Goal: Transaction & Acquisition: Subscribe to service/newsletter

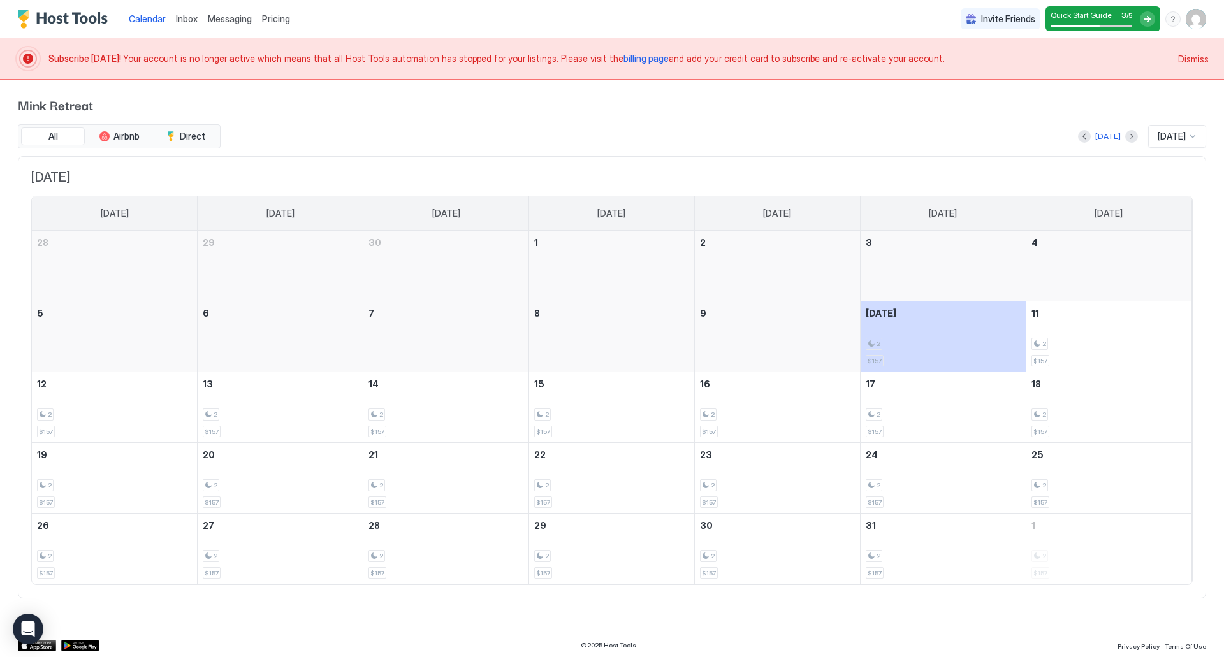
click at [623, 54] on span "billing page" at bounding box center [645, 58] width 45 height 11
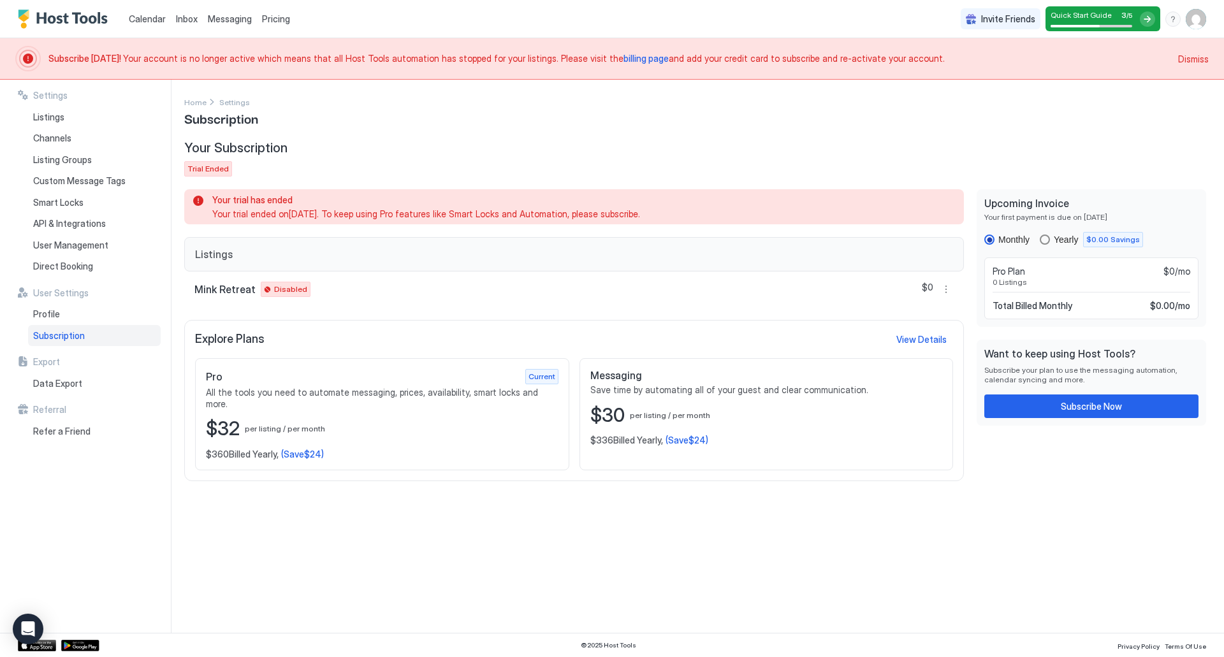
click at [1055, 236] on div "Yearly" at bounding box center [1065, 240] width 24 height 10
click at [1060, 403] on div "Subscribe Now" at bounding box center [1090, 406] width 61 height 13
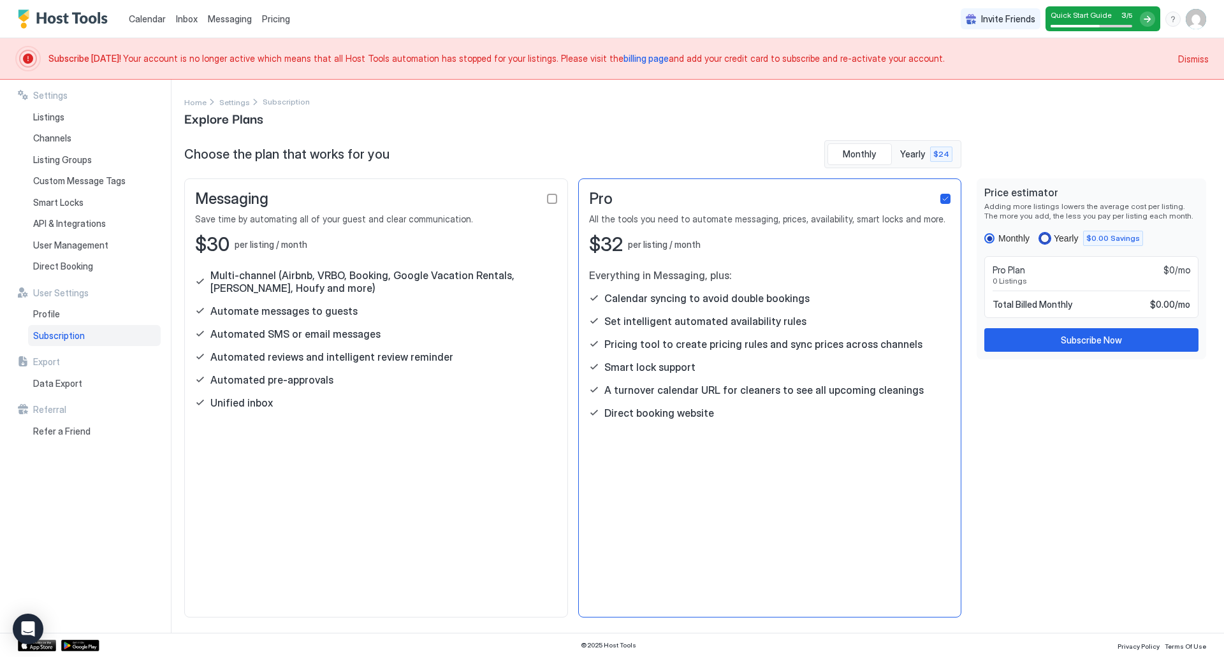
click at [1066, 238] on div "Yearly" at bounding box center [1065, 238] width 24 height 10
click at [1069, 340] on div "Subscribe Now" at bounding box center [1090, 339] width 61 height 13
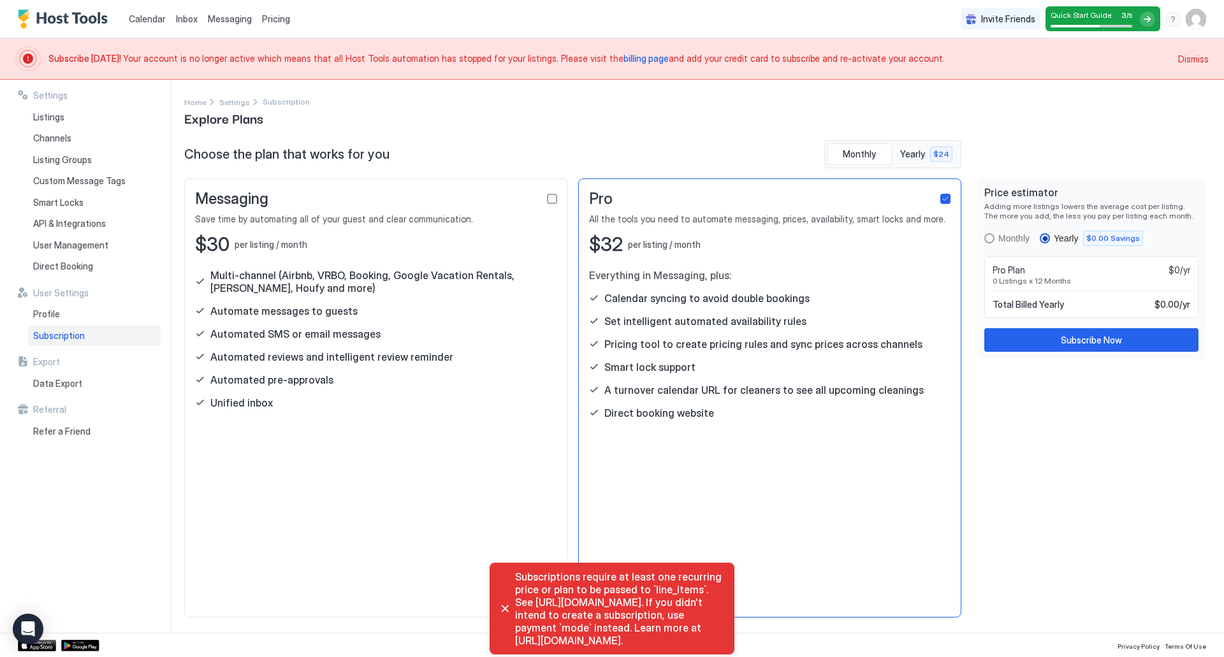
click at [756, 437] on div "Pro All the tools you need to automate messaging, prices, availability, smart l…" at bounding box center [770, 397] width 384 height 439
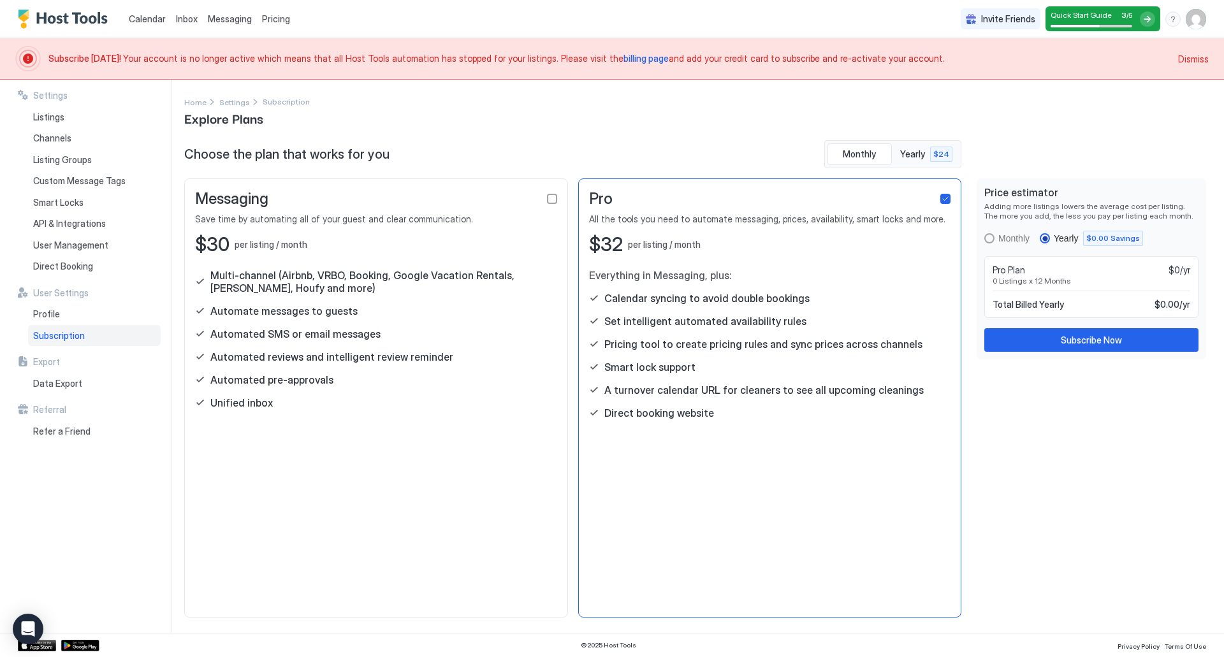
click at [447, 254] on div "$30 per listing / month" at bounding box center [376, 245] width 362 height 24
click at [622, 268] on div "Pro All the tools you need to automate messaging, prices, availability, smart l…" at bounding box center [770, 397] width 384 height 439
click at [943, 205] on div "Pro" at bounding box center [770, 198] width 362 height 19
click at [948, 196] on icon "checkbox" at bounding box center [945, 199] width 8 height 8
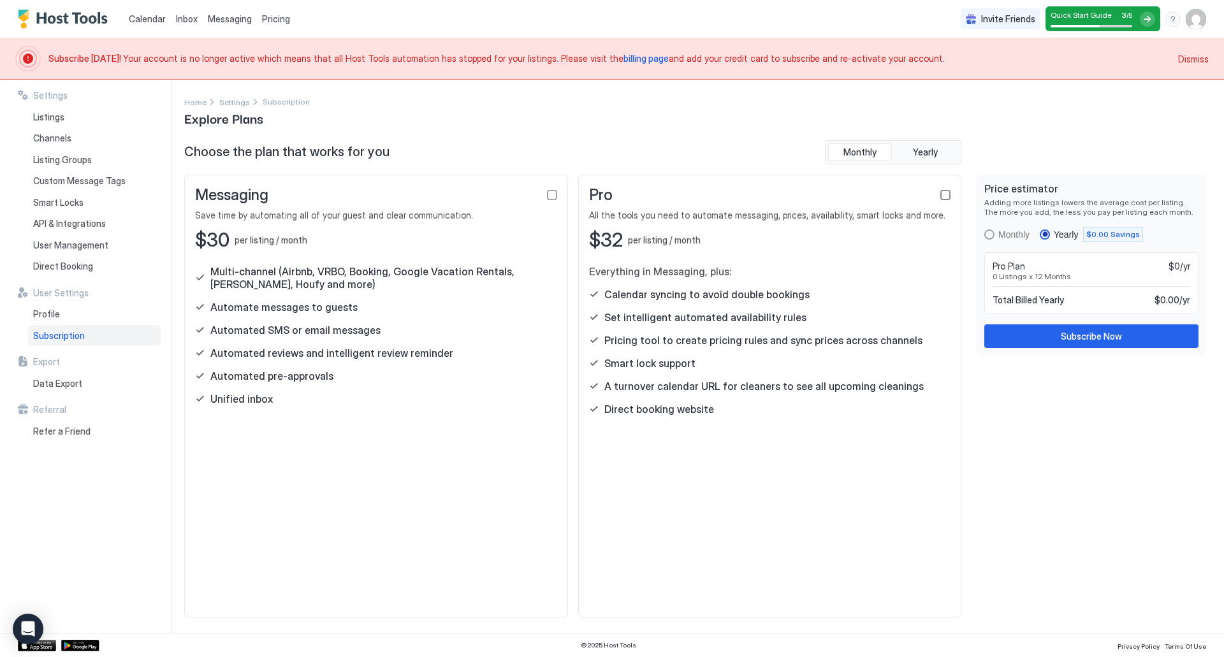
click at [948, 196] on div "checkbox" at bounding box center [945, 195] width 10 height 10
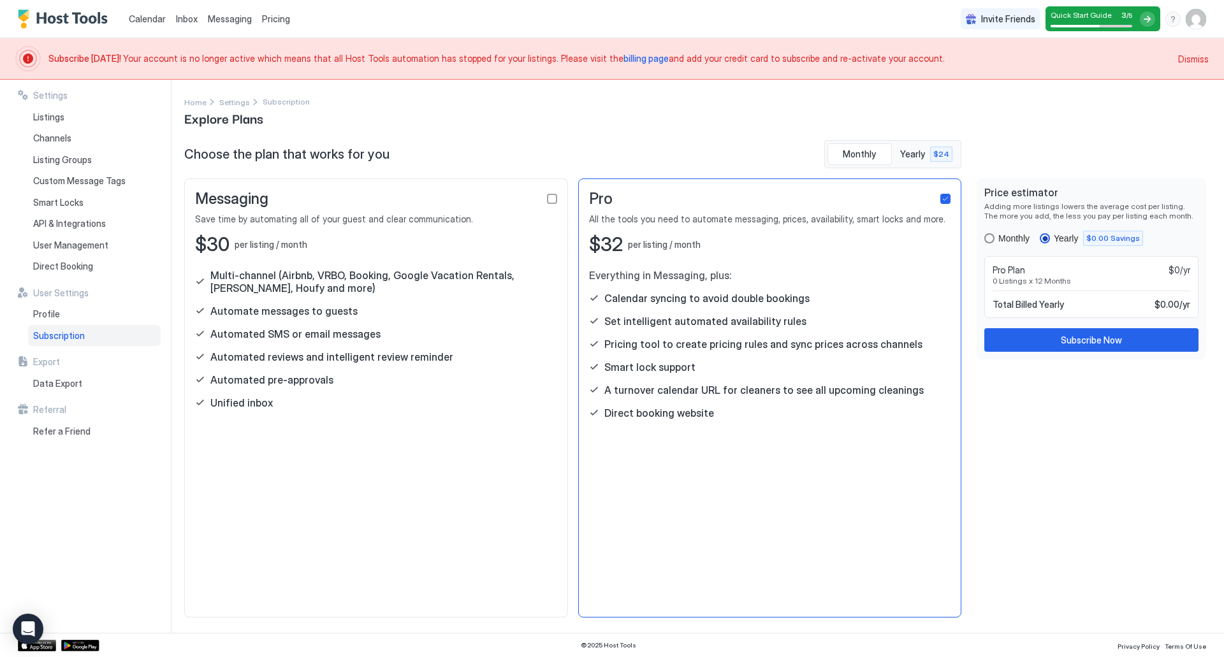
click at [1009, 233] on div "Monthly" at bounding box center [1013, 238] width 31 height 10
click at [1095, 344] on div "Subscribe Now" at bounding box center [1090, 339] width 61 height 13
click at [284, 99] on span "Subscription" at bounding box center [286, 102] width 47 height 10
click at [236, 95] on link "Settings" at bounding box center [234, 101] width 31 height 13
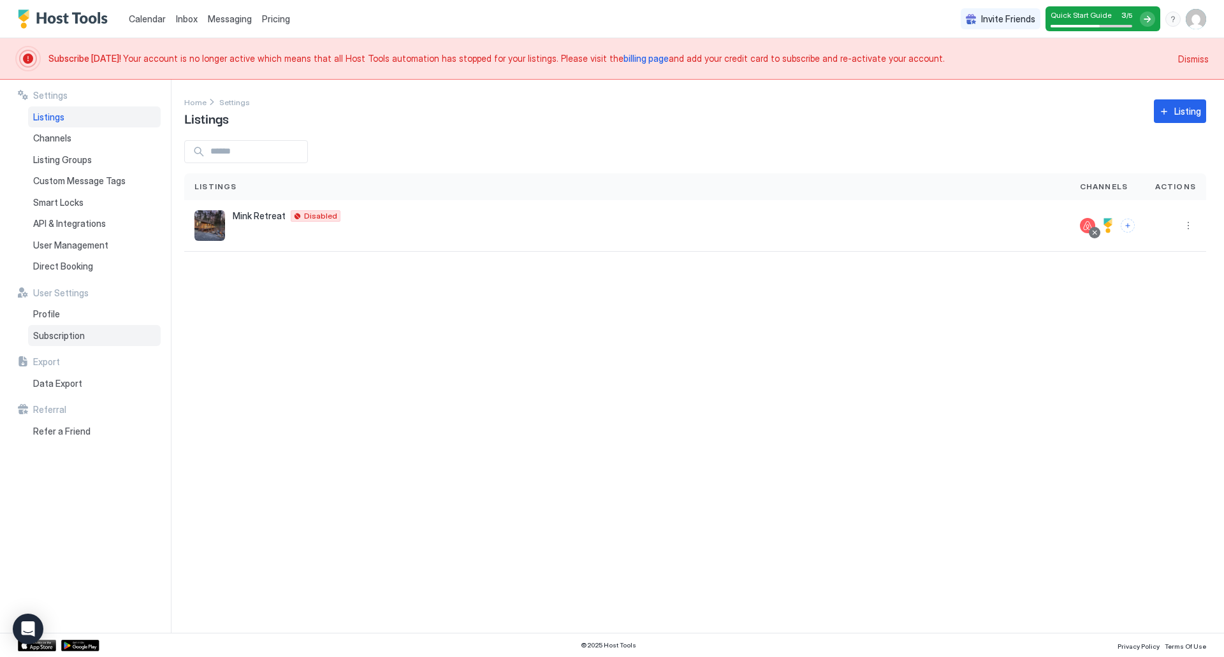
click at [52, 339] on span "Subscription" at bounding box center [59, 335] width 52 height 11
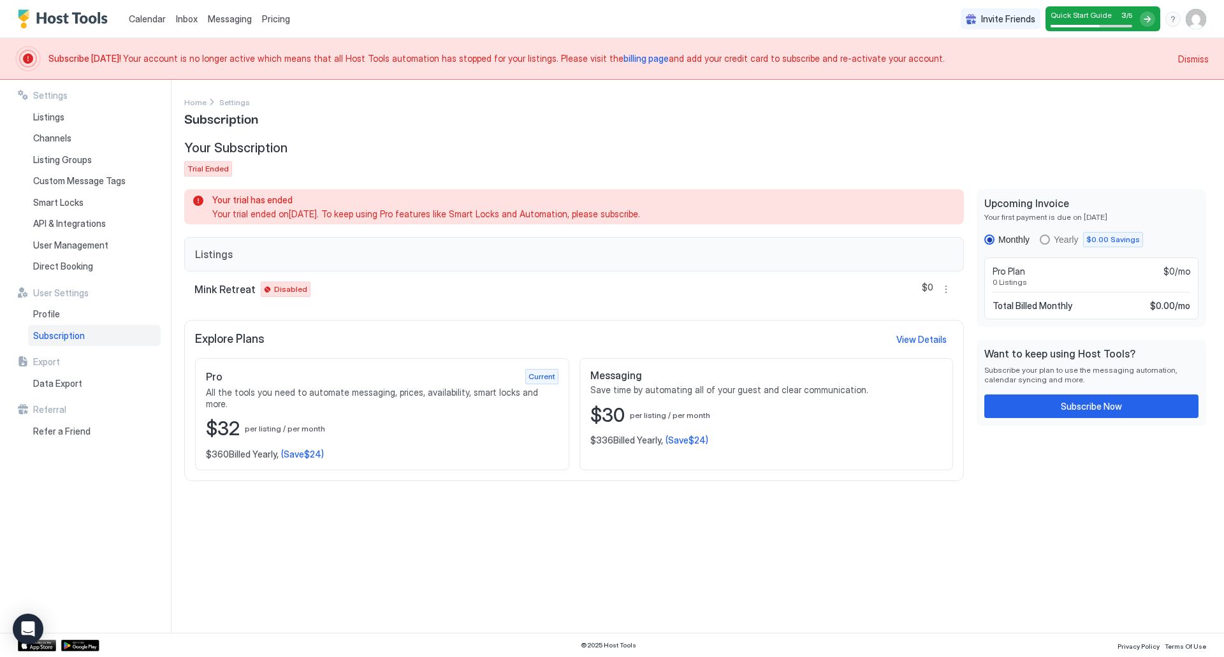
click at [646, 411] on span "per listing / per month" at bounding box center [670, 415] width 80 height 10
click at [367, 417] on div "$32 per listing / per month" at bounding box center [382, 429] width 352 height 24
drag, startPoint x: 311, startPoint y: 424, endPoint x: 285, endPoint y: 445, distance: 33.5
click at [312, 424] on div "$32 per listing / per month" at bounding box center [382, 429] width 352 height 24
click at [284, 449] on span "(Save $24 )" at bounding box center [302, 454] width 43 height 11
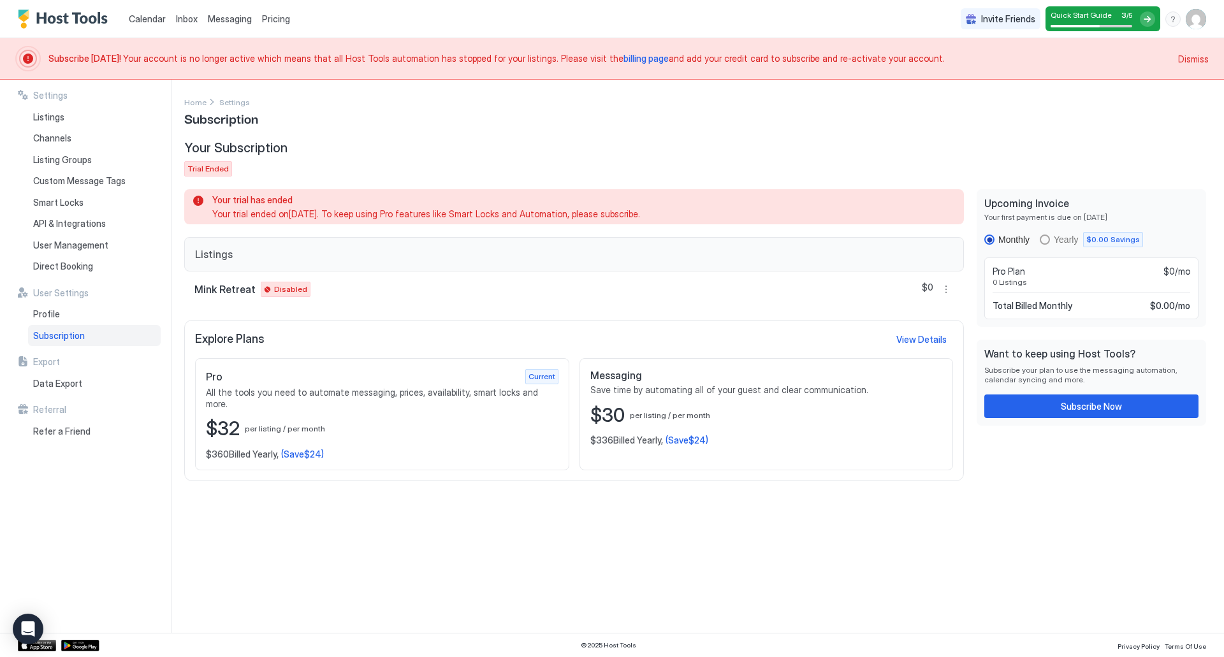
drag, startPoint x: 519, startPoint y: 370, endPoint x: 371, endPoint y: 433, distance: 161.3
click at [517, 370] on div "Pro Current" at bounding box center [382, 376] width 352 height 15
drag, startPoint x: 702, startPoint y: 334, endPoint x: 642, endPoint y: 392, distance: 83.4
click at [702, 333] on div "Explore Plans View Details" at bounding box center [574, 339] width 758 height 17
click at [642, 393] on span "Save time by automating all of your guest and clear communication." at bounding box center [766, 389] width 352 height 11
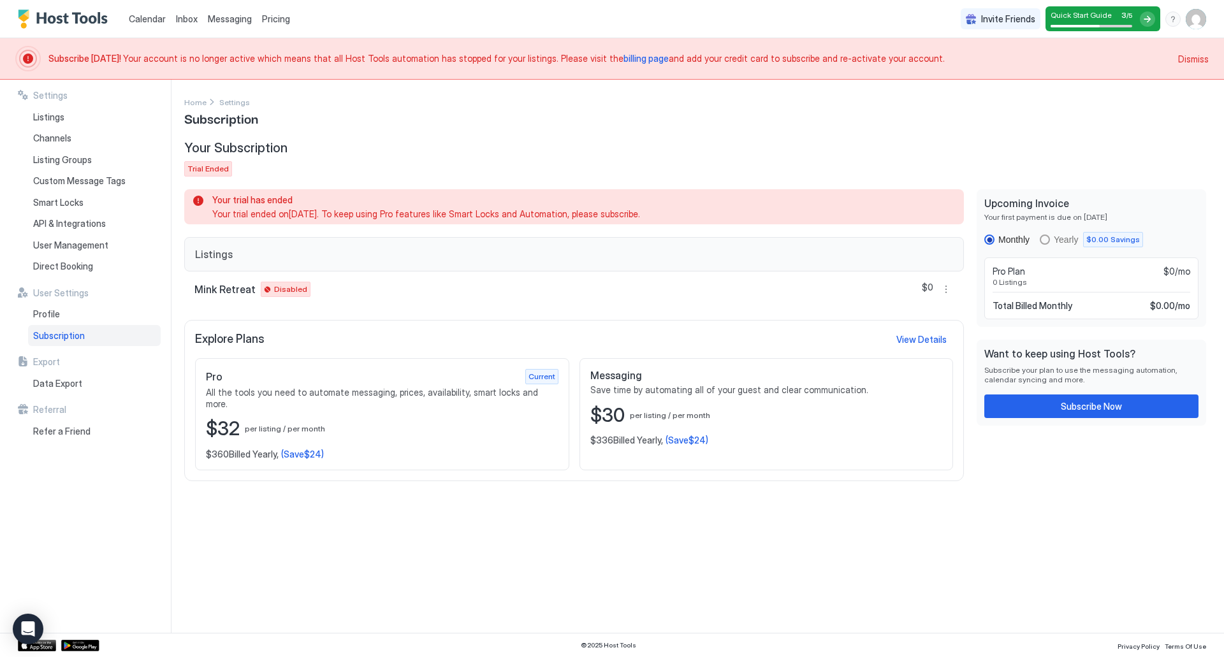
click at [915, 330] on div "Explore Plans View Details Pro Current All the tools you need to automate messa…" at bounding box center [573, 400] width 779 height 161
click at [915, 331] on button "View Details" at bounding box center [921, 339] width 64 height 17
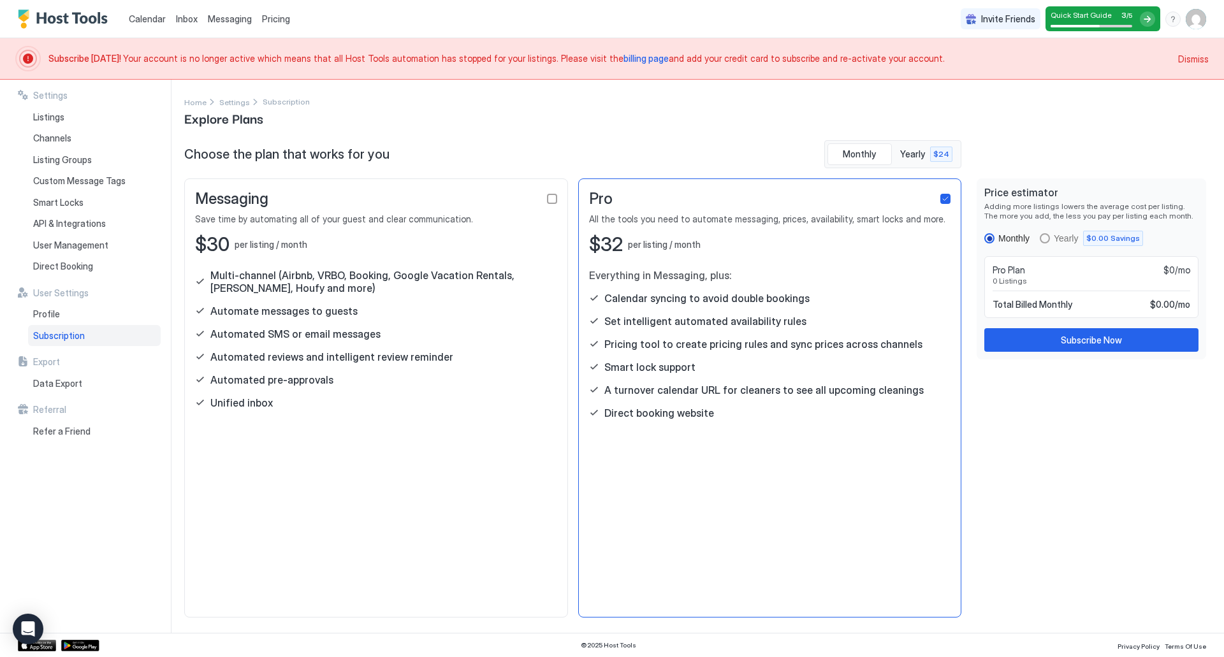
click at [343, 433] on div "Messaging Save time by automating all of your guest and clear communication. $3…" at bounding box center [376, 397] width 384 height 439
click at [549, 206] on div "Messaging" at bounding box center [376, 198] width 362 height 19
click at [558, 196] on div "Messaging Save time by automating all of your guest and clear communication. $3…" at bounding box center [376, 397] width 384 height 439
click at [554, 197] on div "checkbox" at bounding box center [552, 199] width 10 height 10
click at [925, 161] on button "Yearly $24" at bounding box center [926, 154] width 64 height 22
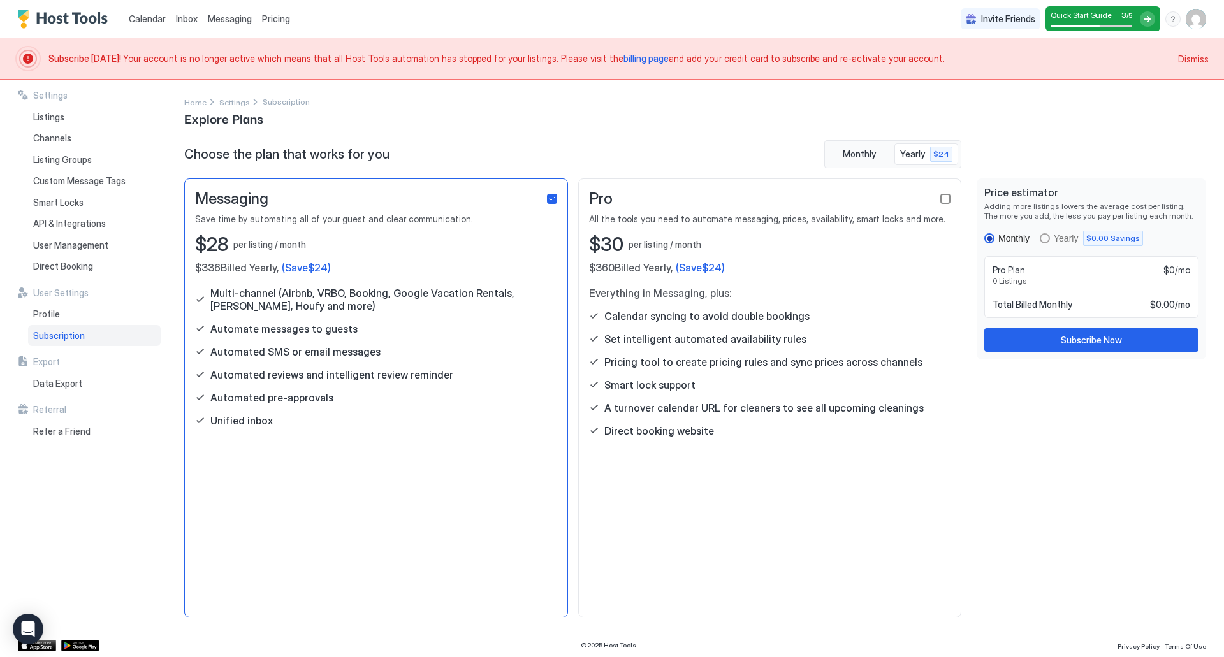
click at [945, 196] on div "checkbox" at bounding box center [945, 199] width 10 height 10
click at [1063, 245] on div "Yearly $0.00 Savings" at bounding box center [1097, 238] width 89 height 15
click at [1055, 342] on button "Subscribe Now" at bounding box center [1091, 340] width 214 height 24
click at [1196, 13] on img "User profile" at bounding box center [1195, 19] width 20 height 20
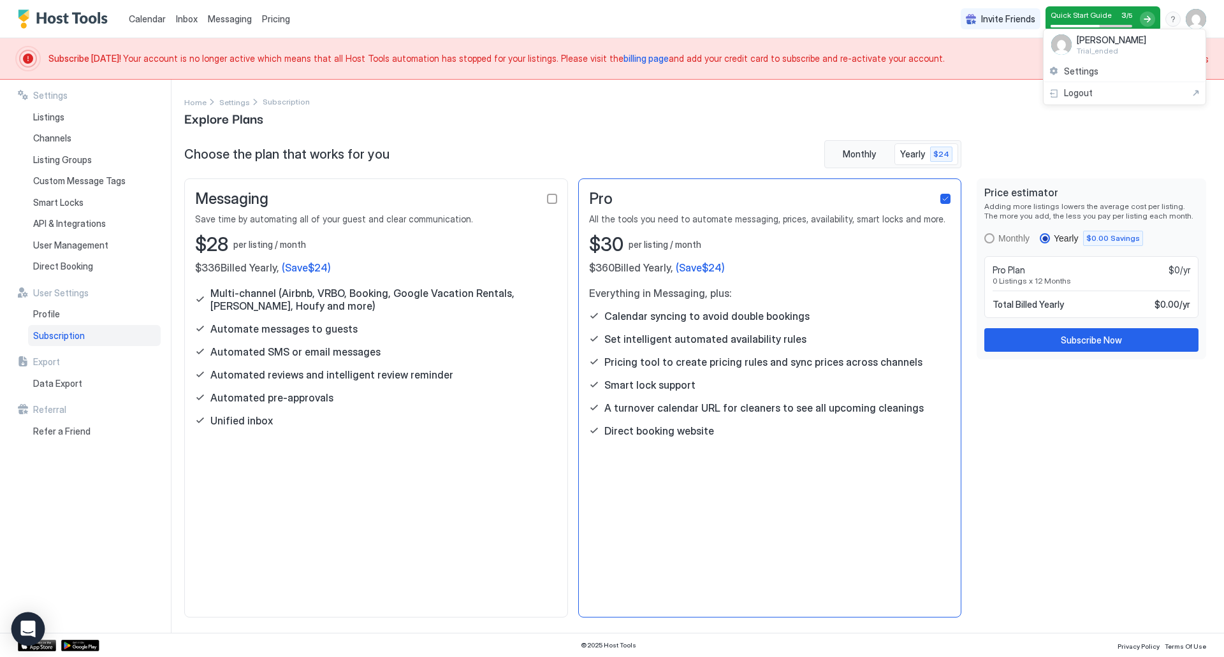
click at [36, 629] on div "Open Intercom Messenger" at bounding box center [28, 629] width 34 height 34
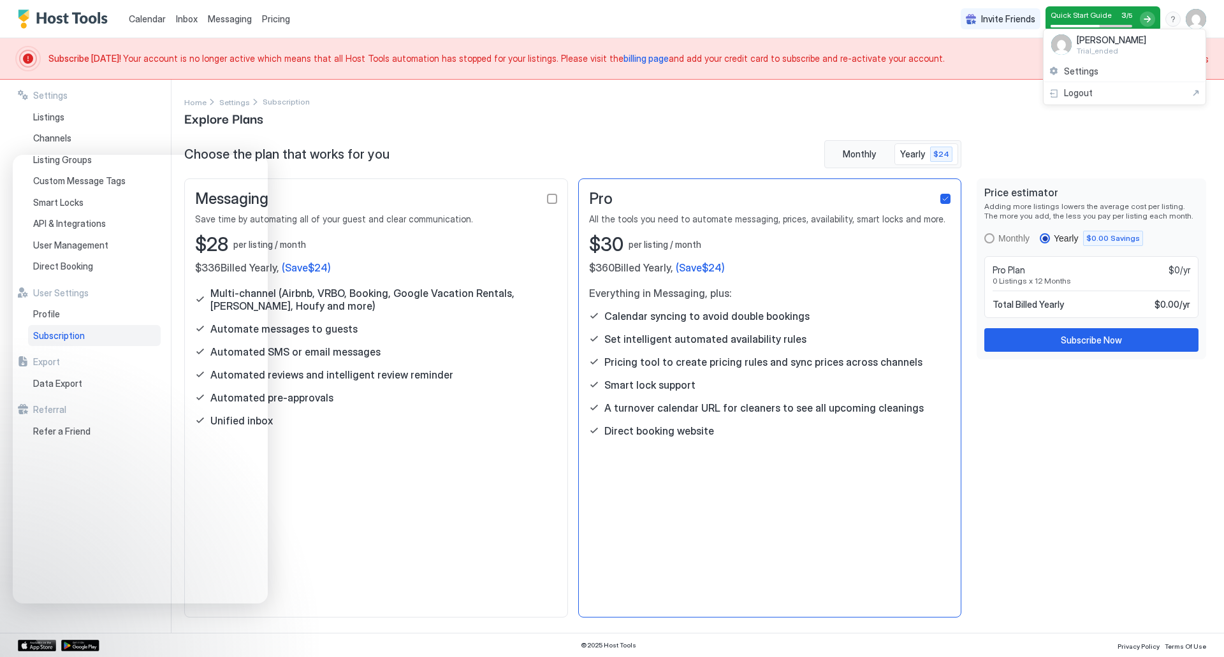
click at [1081, 338] on div at bounding box center [612, 328] width 1224 height 657
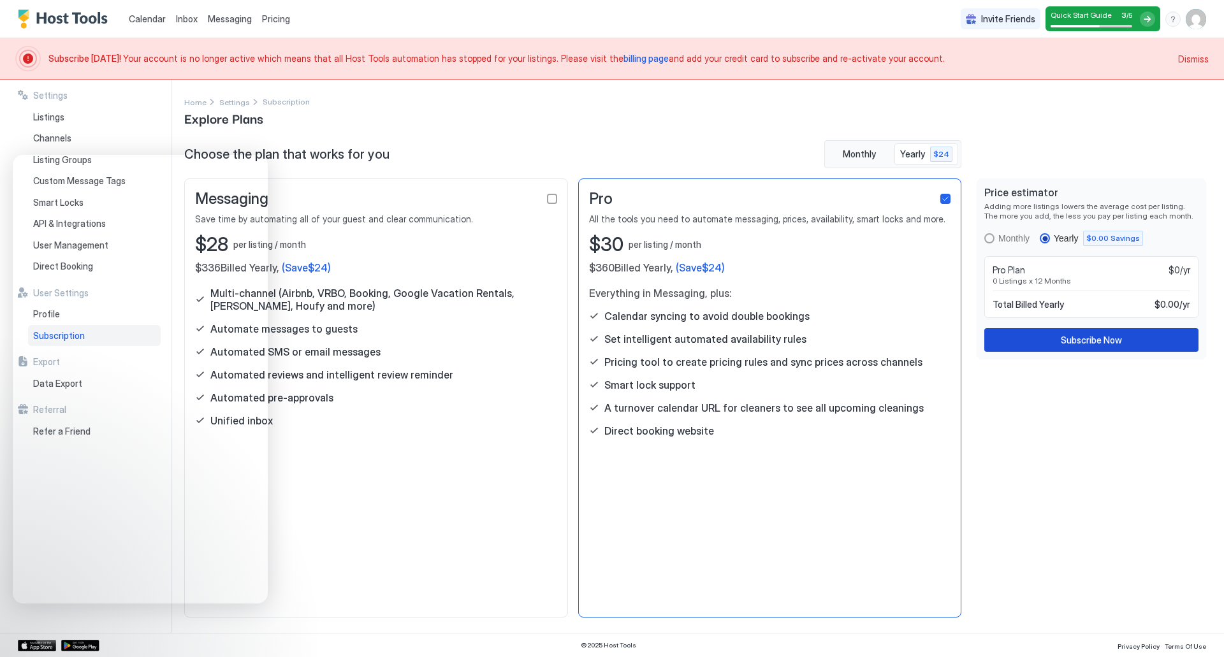
click at [1083, 340] on div "Subscribe Now" at bounding box center [1090, 339] width 61 height 13
click at [1136, 330] on button "Subscribe Now" at bounding box center [1091, 340] width 214 height 24
click at [1069, 333] on div "Subscribe Now" at bounding box center [1090, 339] width 61 height 13
click at [549, 200] on div "checkbox" at bounding box center [552, 199] width 10 height 10
click at [941, 194] on div "checkbox" at bounding box center [945, 199] width 10 height 10
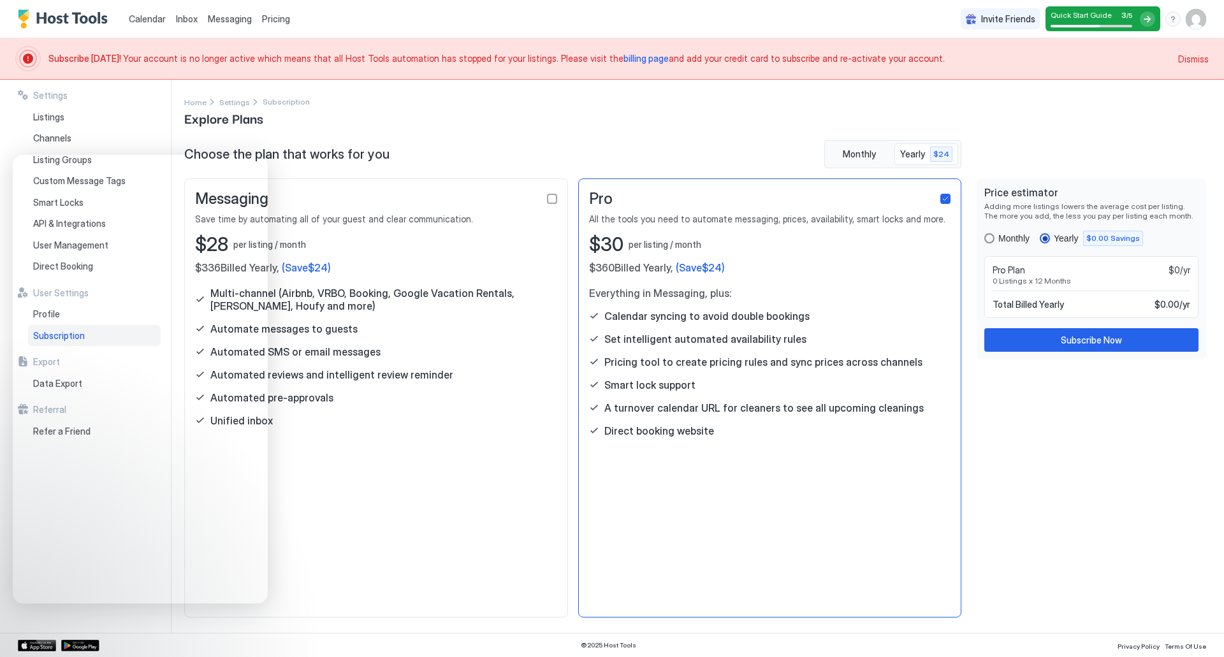
click at [1013, 239] on div "Monthly" at bounding box center [1013, 238] width 31 height 10
click at [1052, 239] on div "Yearly $0.00 Savings" at bounding box center [1090, 238] width 103 height 15
click at [1099, 338] on div "Subscribe Now" at bounding box center [1090, 339] width 61 height 13
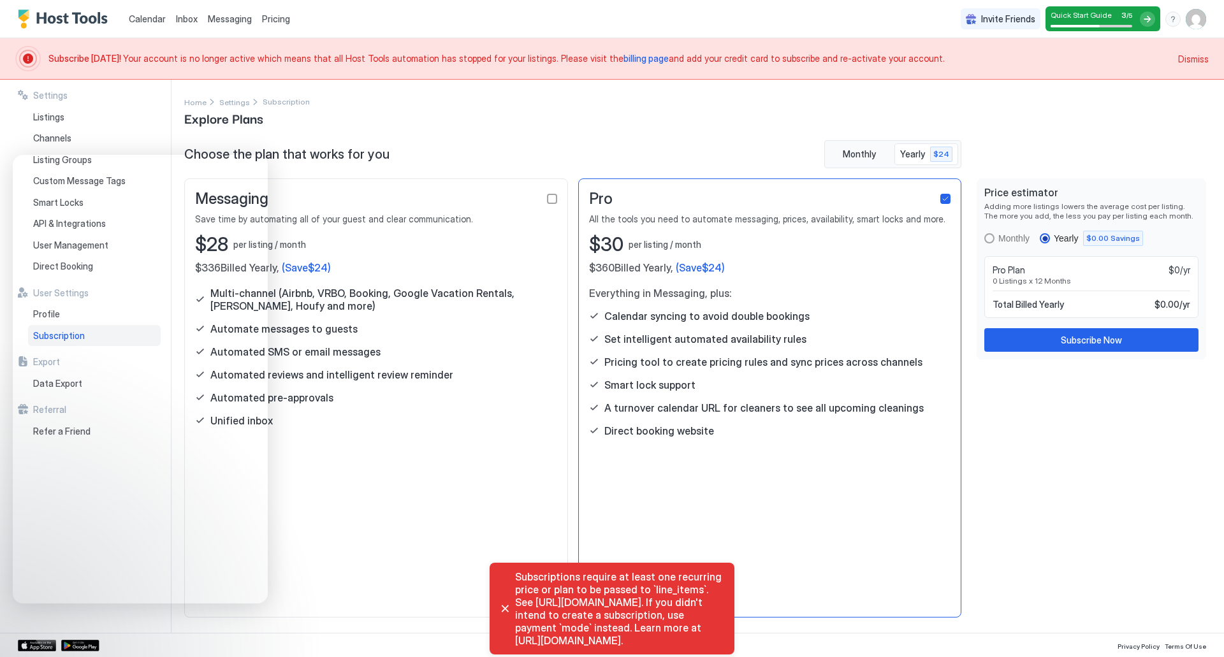
click at [494, 116] on div "Home Settings Subscription Explore Plans" at bounding box center [695, 111] width 1022 height 33
click at [240, 97] on link "Settings" at bounding box center [234, 101] width 31 height 13
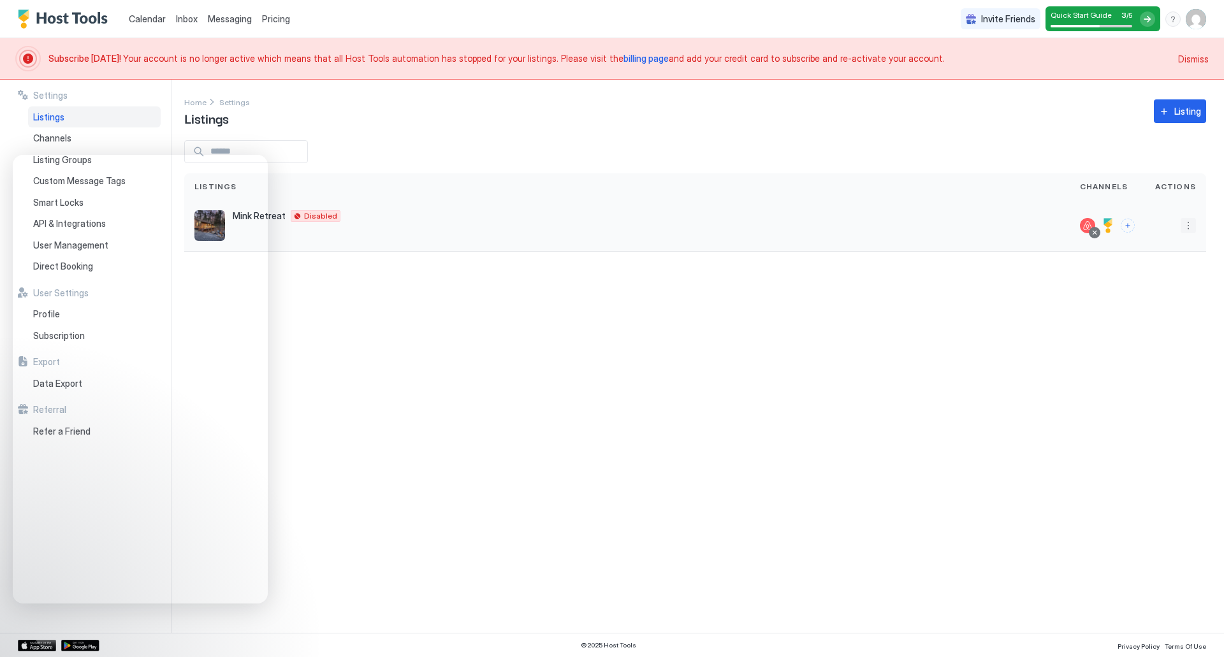
click at [1180, 230] on button "More options" at bounding box center [1187, 225] width 15 height 15
click at [1152, 269] on div "Pricing" at bounding box center [1154, 264] width 87 height 20
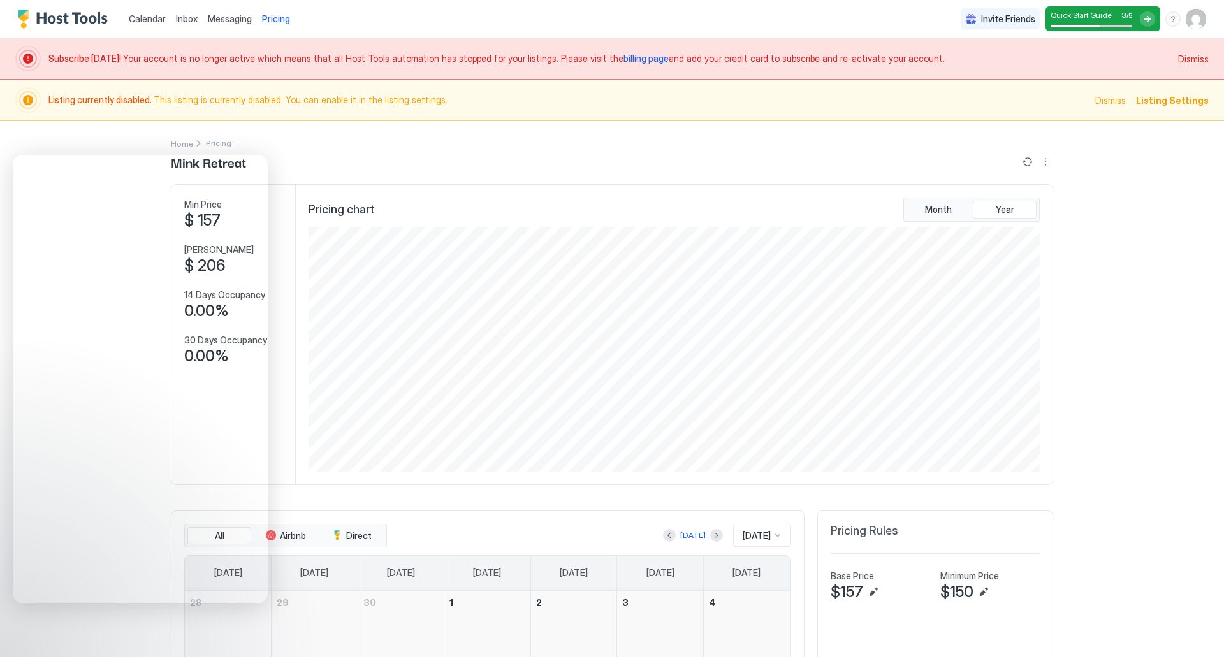
scroll to position [245, 734]
click at [1168, 102] on span "Listing Settings" at bounding box center [1172, 100] width 73 height 13
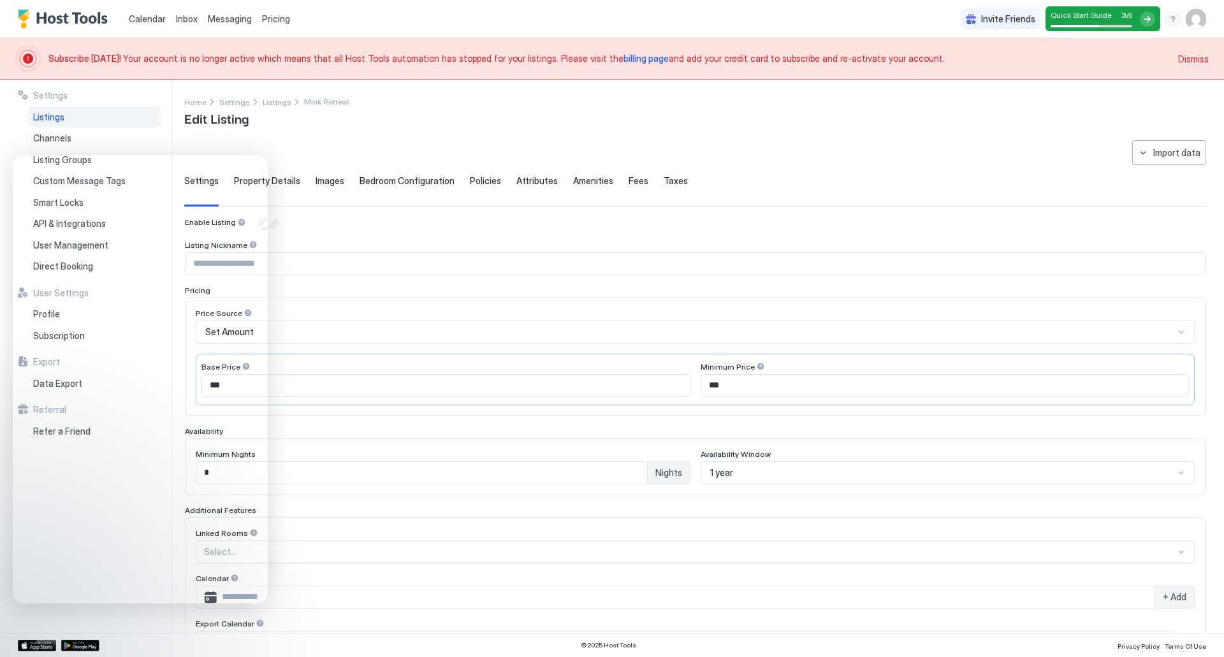
click at [1192, 62] on span "Dismiss" at bounding box center [1193, 58] width 31 height 13
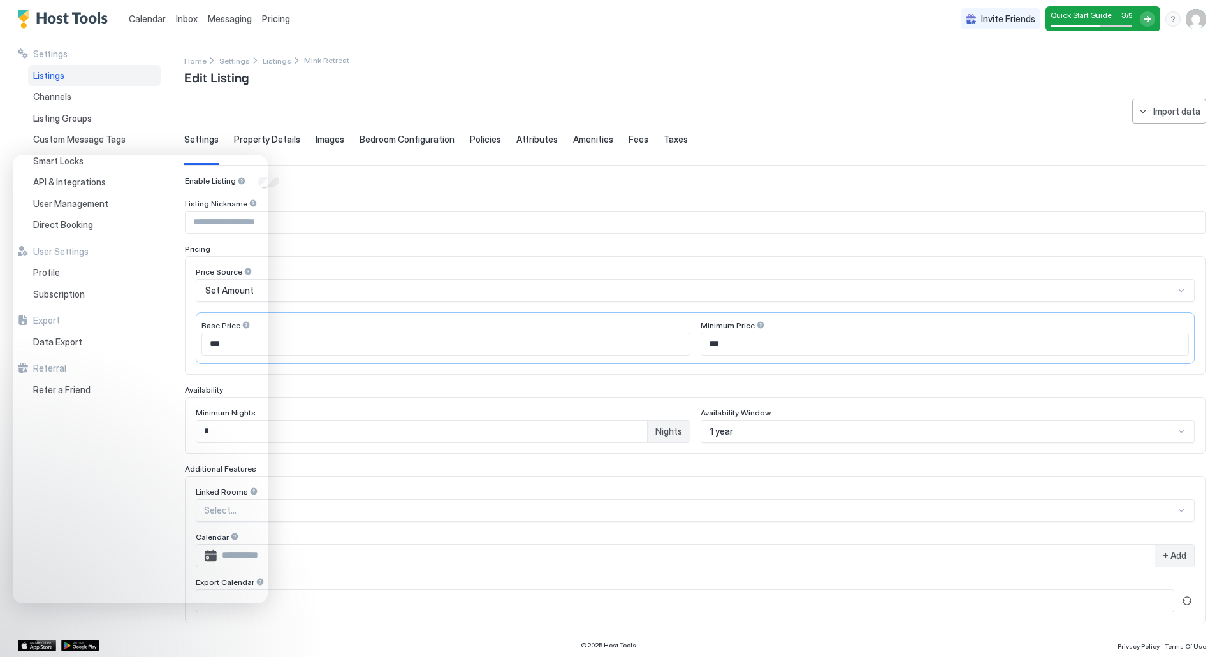
click at [379, 73] on div "Home Settings Listings Mink Retreat Edit Listing" at bounding box center [695, 70] width 1022 height 33
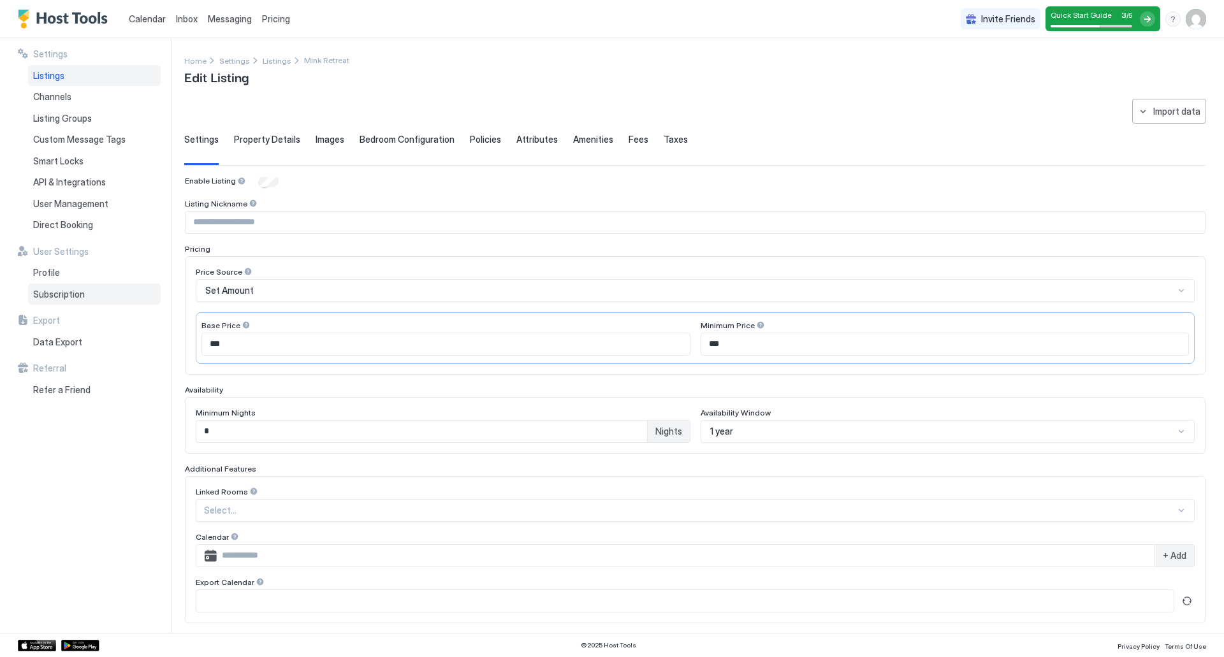
click at [52, 296] on span "Subscription" at bounding box center [59, 294] width 52 height 11
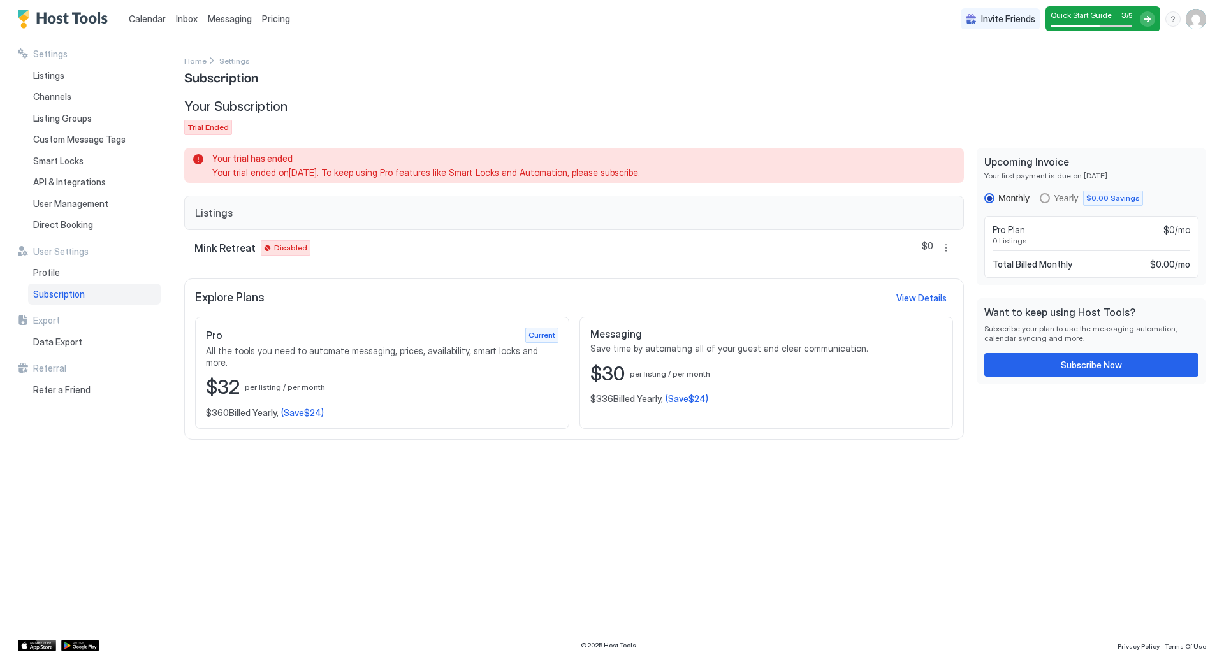
click at [543, 361] on div "Pro Current All the tools you need to automate messaging, prices, availability,…" at bounding box center [382, 373] width 374 height 112
click at [692, 315] on div "Explore Plans View Details Pro Current All the tools you need to automate messa…" at bounding box center [573, 358] width 779 height 161
click at [650, 379] on div "$30 per listing / per month" at bounding box center [766, 374] width 352 height 24
click at [950, 247] on button "More options" at bounding box center [945, 247] width 15 height 15
click at [927, 351] on span "Enable Listing" at bounding box center [920, 348] width 51 height 10
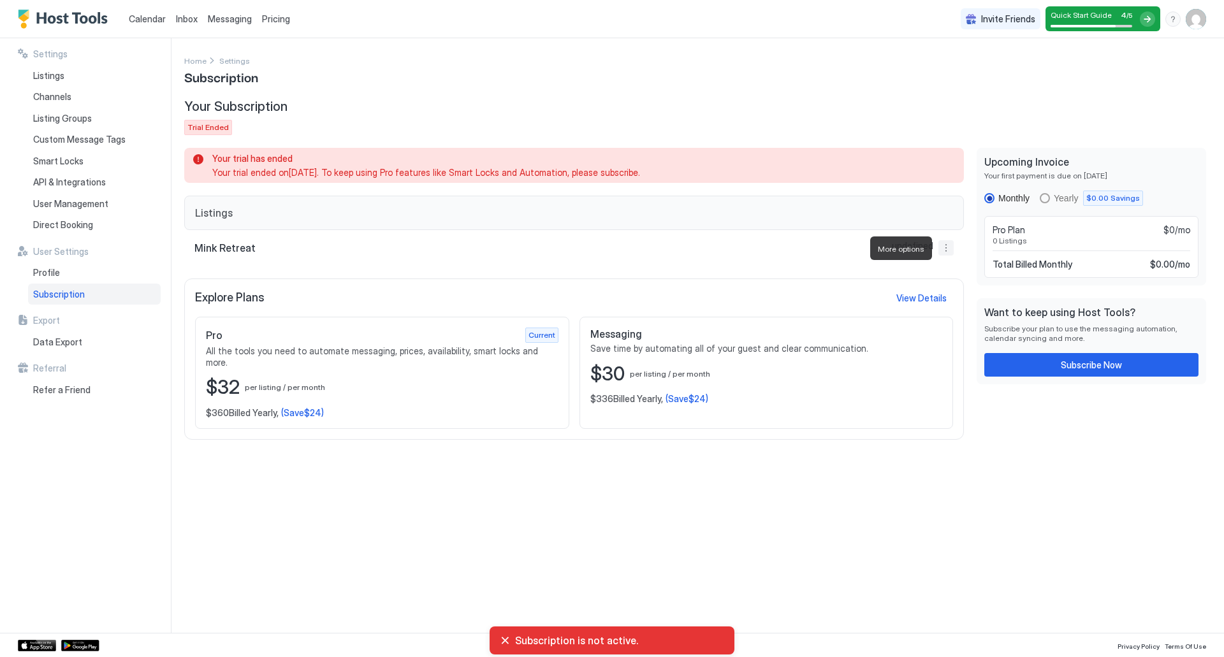
click at [946, 251] on button "More options" at bounding box center [945, 247] width 15 height 15
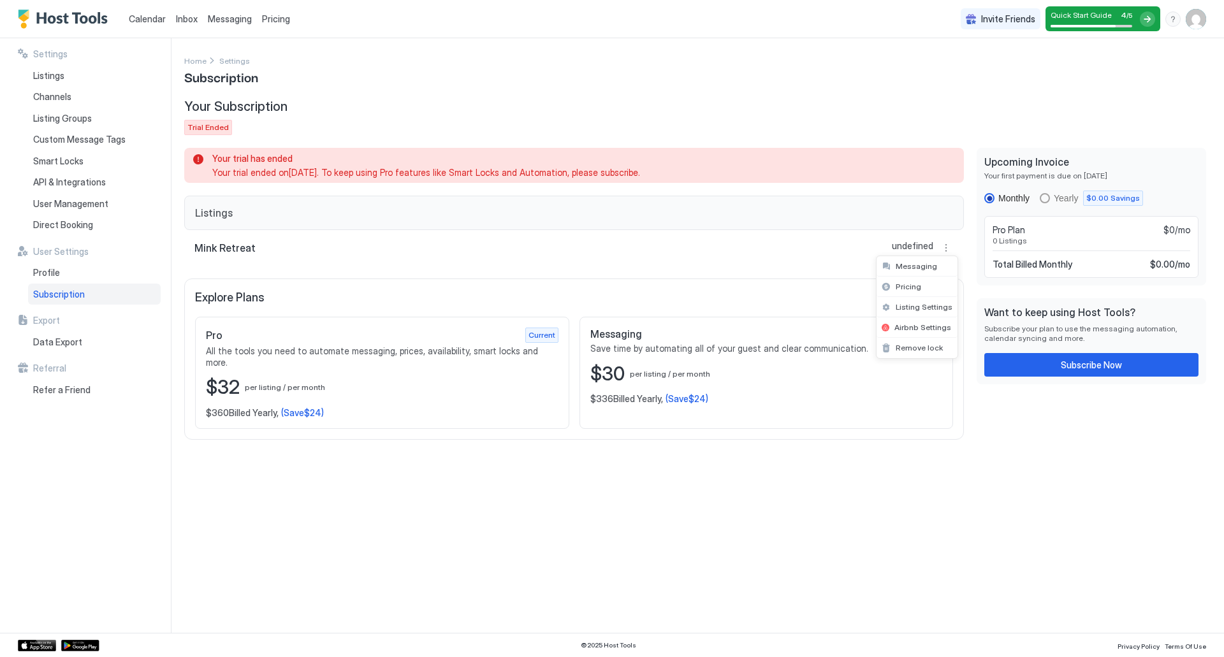
click at [289, 597] on div at bounding box center [612, 328] width 1224 height 657
click at [515, 378] on div "$32 per listing / per month" at bounding box center [382, 387] width 352 height 24
click at [1041, 365] on button "Subscribe Now" at bounding box center [1091, 365] width 214 height 24
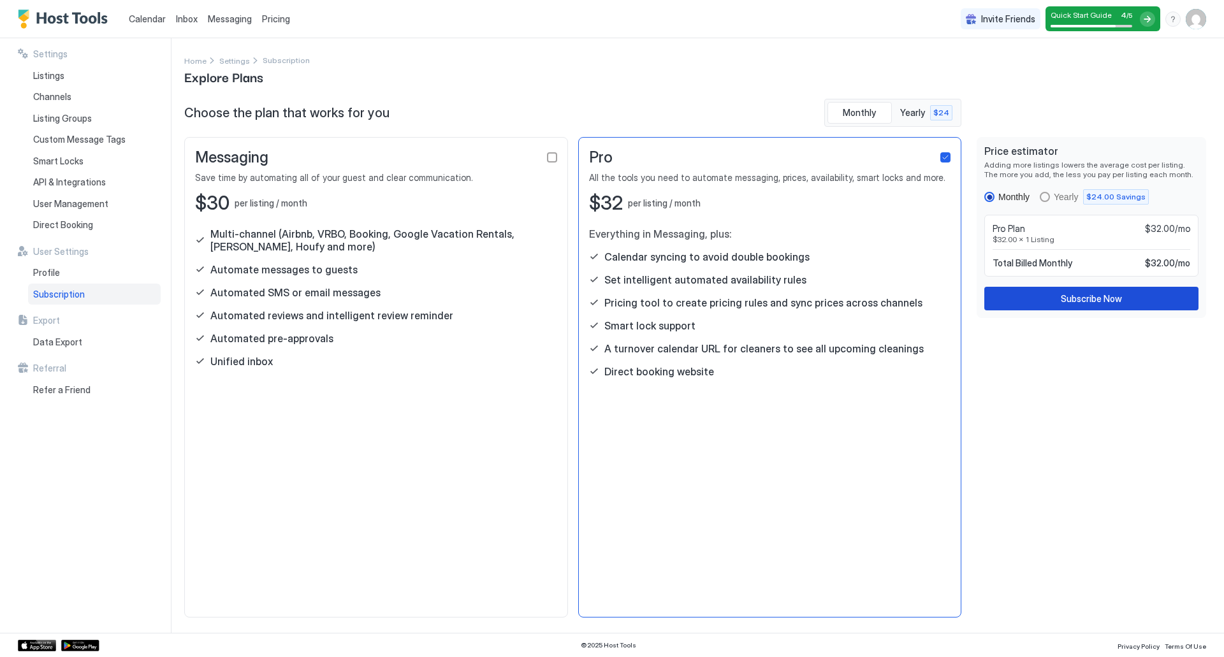
click at [1073, 298] on div "Subscribe Now" at bounding box center [1090, 298] width 61 height 13
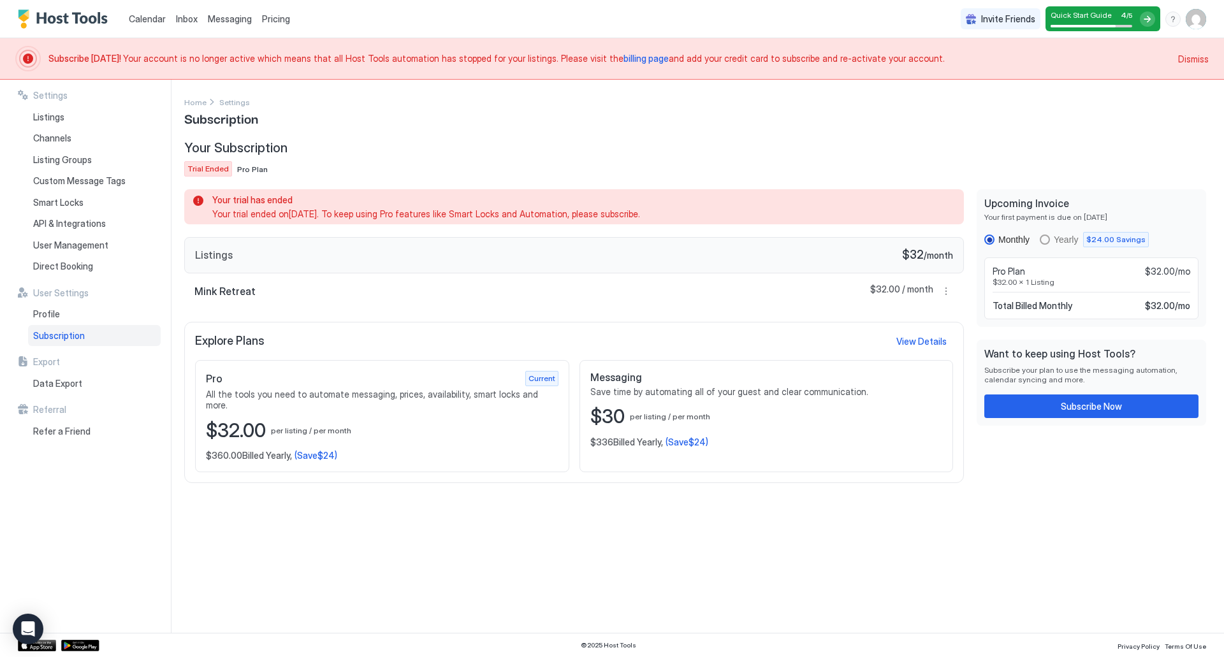
click at [516, 424] on div "$32.00 per listing / per month" at bounding box center [382, 431] width 352 height 24
click at [1055, 231] on div "Upcoming Invoice Your first payment is due on Sep 28, 2025 Monthly Yearly $24.0…" at bounding box center [1091, 258] width 214 height 122
click at [1069, 240] on div "Yearly" at bounding box center [1065, 240] width 24 height 10
click at [1087, 405] on div "Subscribe Now" at bounding box center [1090, 406] width 61 height 13
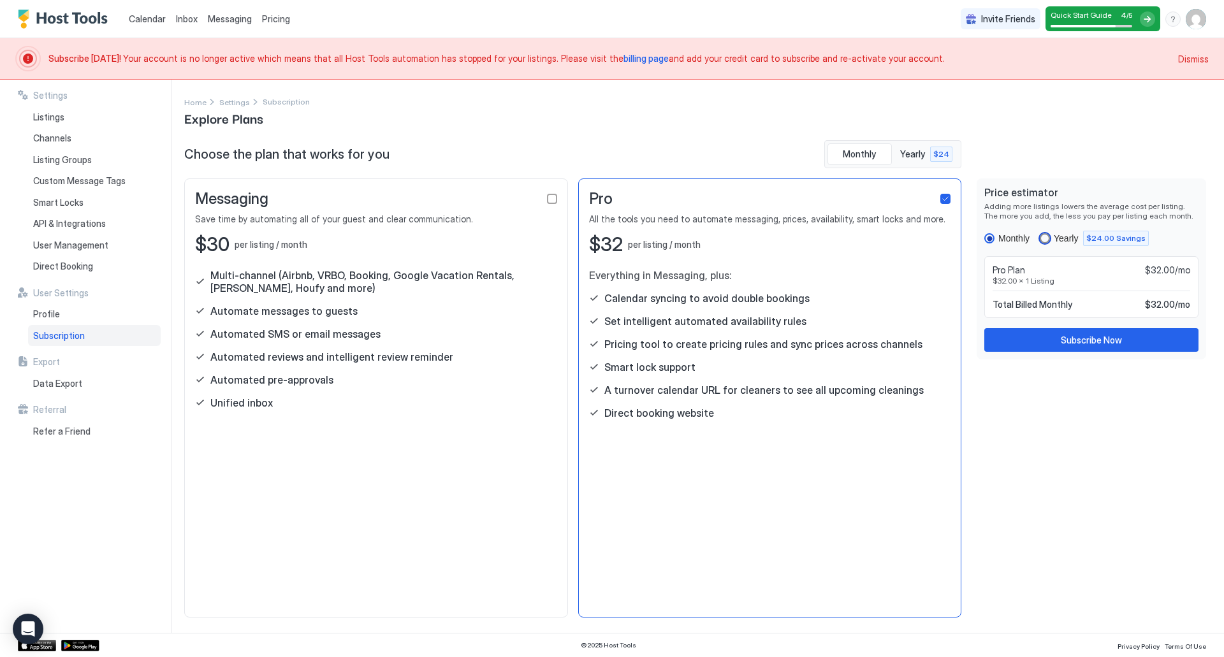
click at [1062, 236] on div "Yearly" at bounding box center [1065, 238] width 24 height 10
click at [1075, 340] on div "Subscribe Now" at bounding box center [1090, 339] width 61 height 13
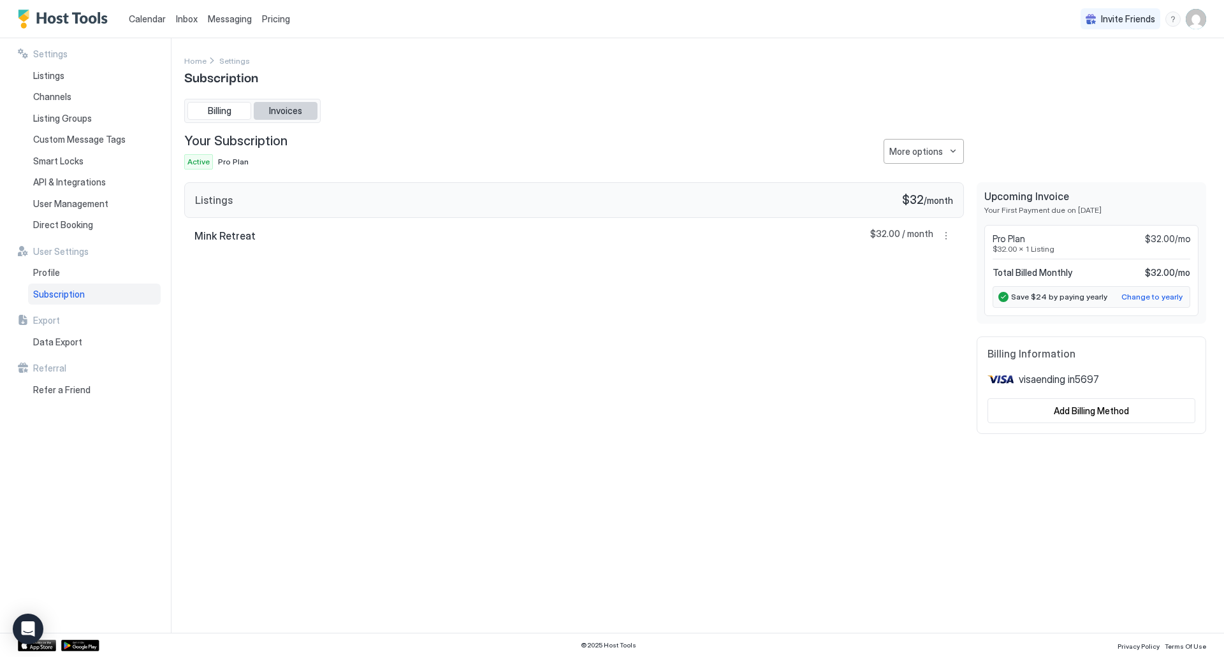
drag, startPoint x: 280, startPoint y: 115, endPoint x: 273, endPoint y: 117, distance: 6.5
click at [280, 115] on span "Invoices" at bounding box center [285, 110] width 33 height 11
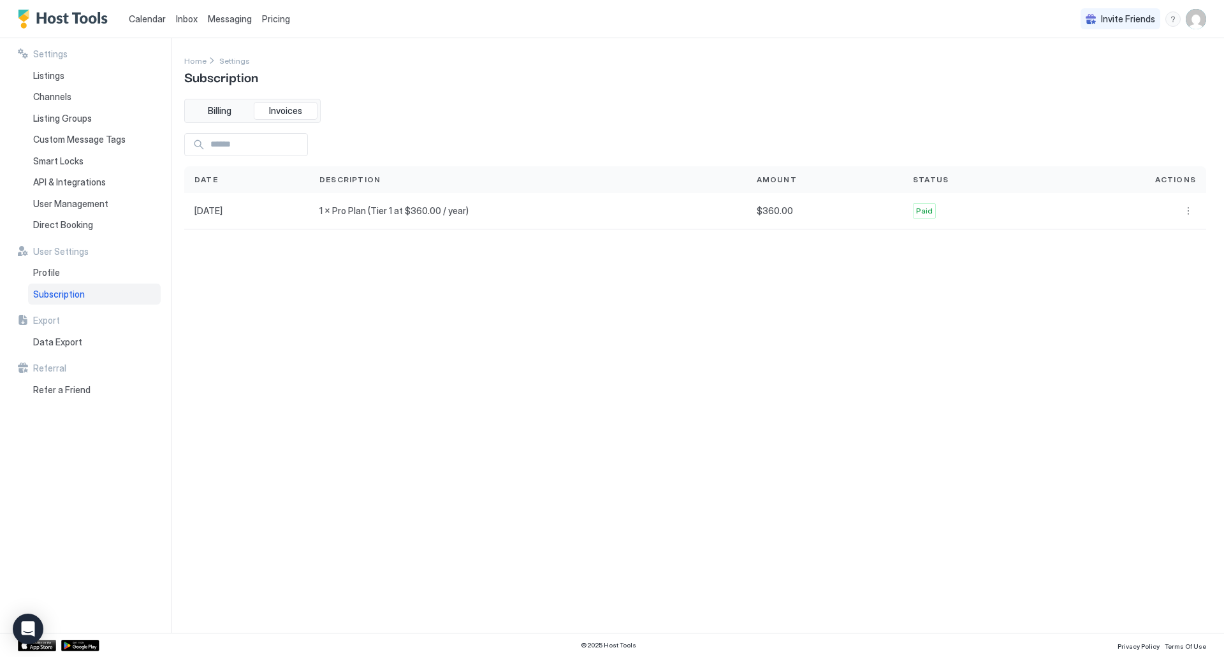
click at [212, 120] on div "Billing Invoices" at bounding box center [252, 111] width 136 height 24
click at [212, 113] on span "Billing" at bounding box center [220, 110] width 24 height 11
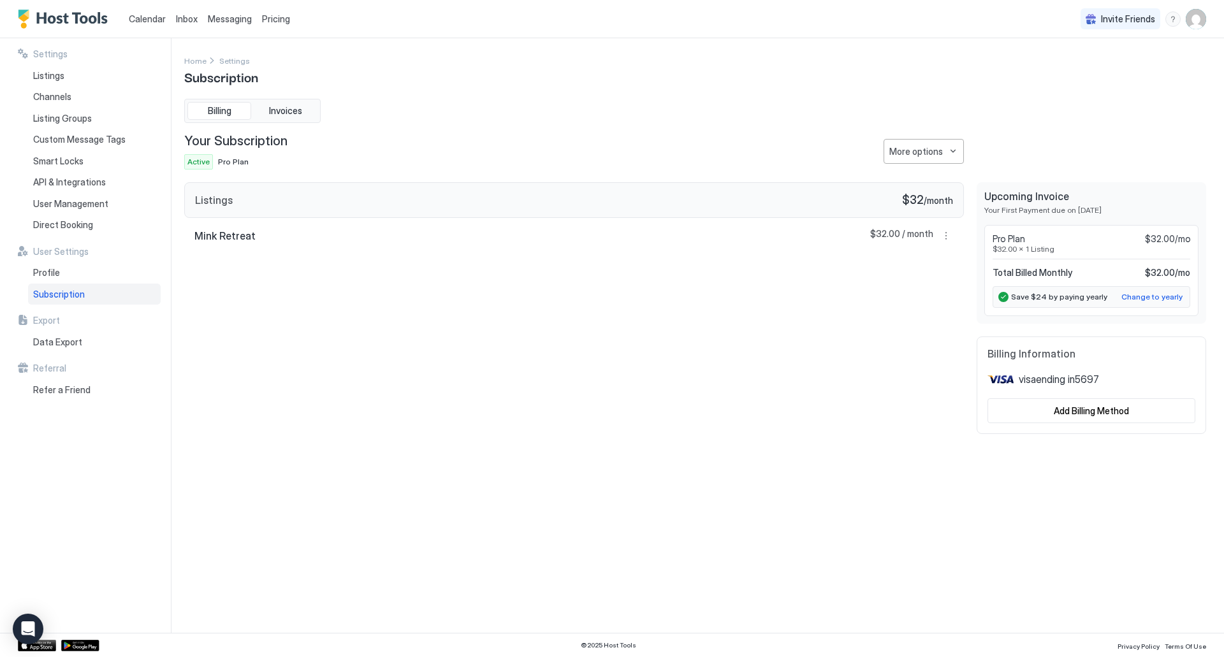
click at [52, 292] on span "Subscription" at bounding box center [59, 294] width 52 height 11
click at [61, 161] on span "Smart Locks" at bounding box center [58, 160] width 50 height 11
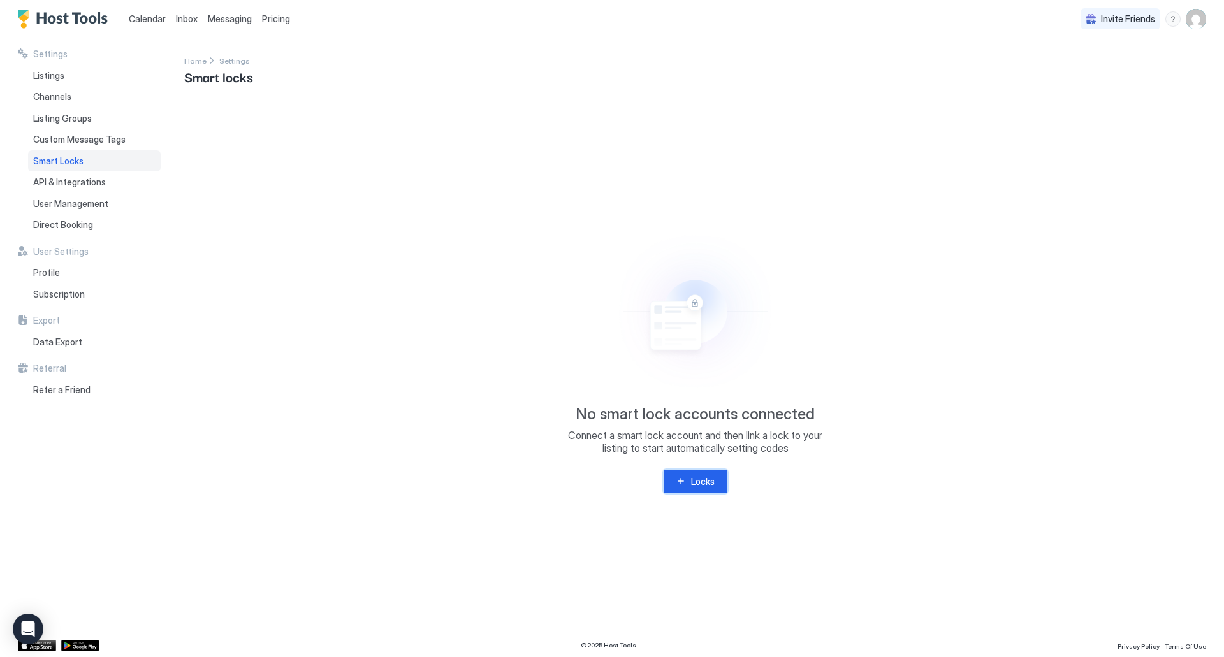
click at [699, 488] on button "Locks" at bounding box center [695, 482] width 64 height 24
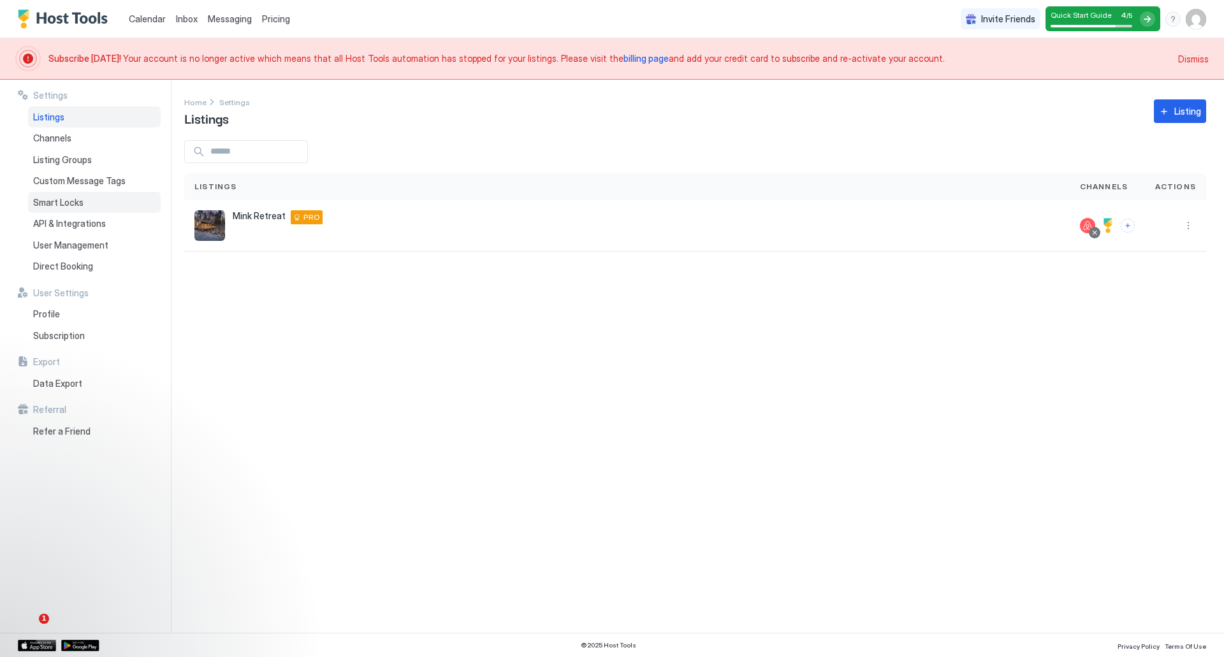
click at [92, 203] on div "Smart Locks" at bounding box center [94, 203] width 133 height 22
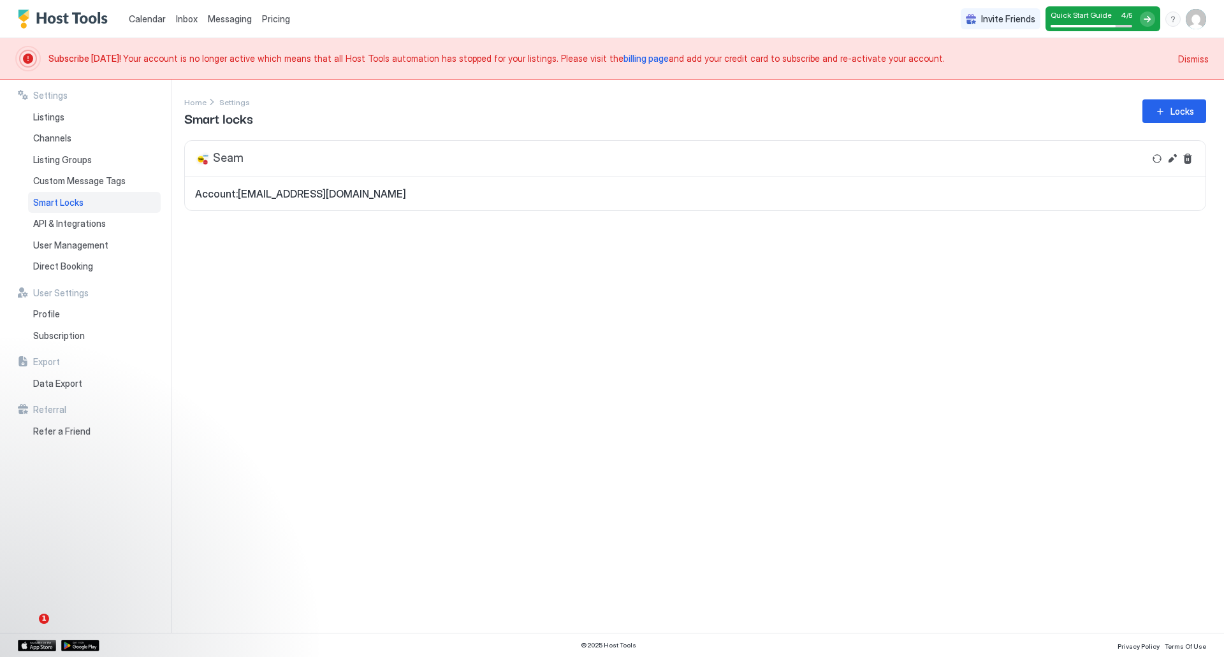
click at [1197, 58] on span "Dismiss" at bounding box center [1193, 58] width 31 height 13
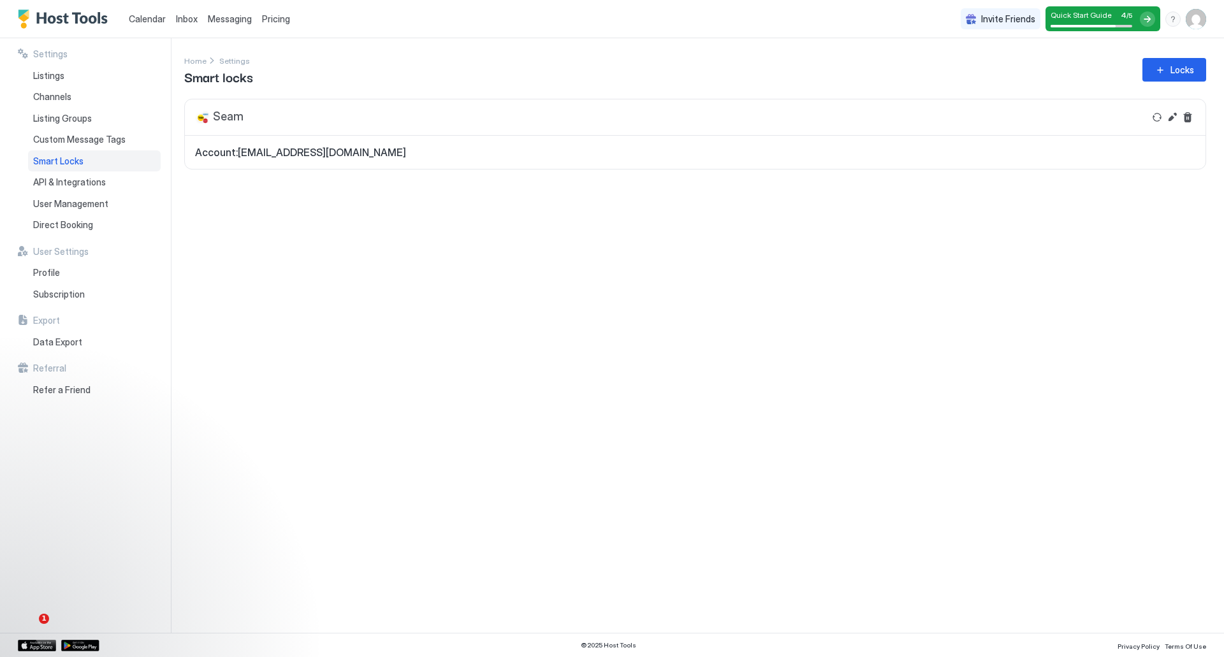
click at [238, 113] on div "Seam" at bounding box center [219, 117] width 48 height 15
click at [1178, 71] on div "Locks" at bounding box center [1182, 69] width 24 height 13
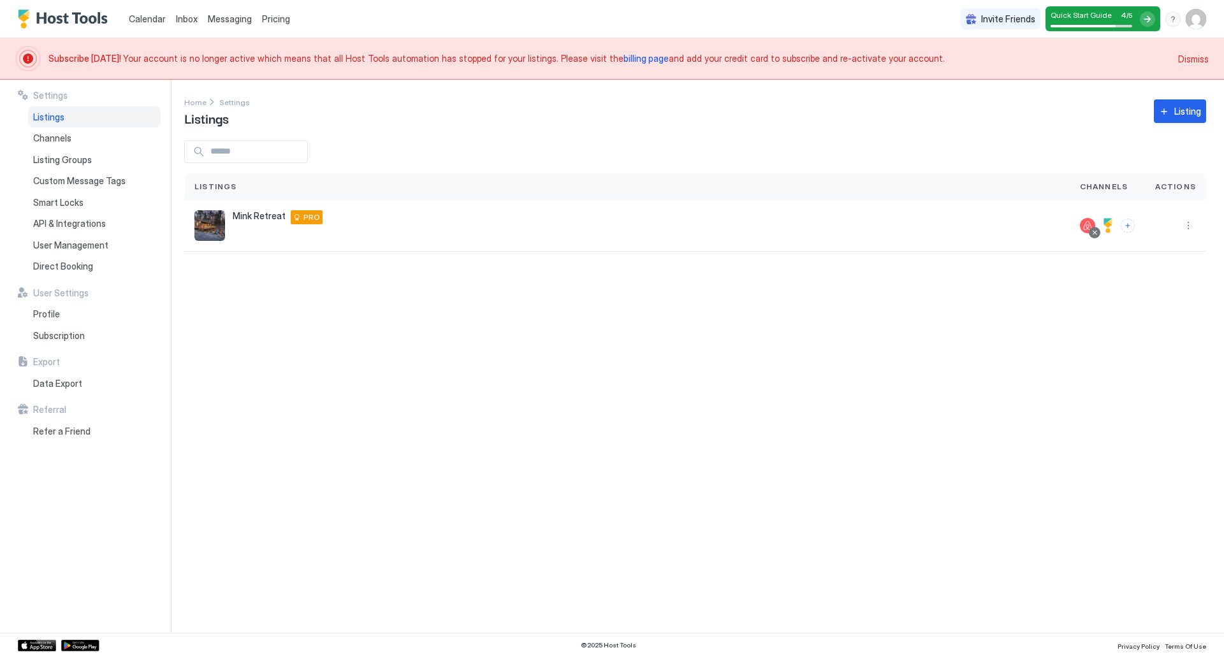
click at [1199, 61] on span "Dismiss" at bounding box center [1193, 58] width 31 height 13
